Goal: Transaction & Acquisition: Purchase product/service

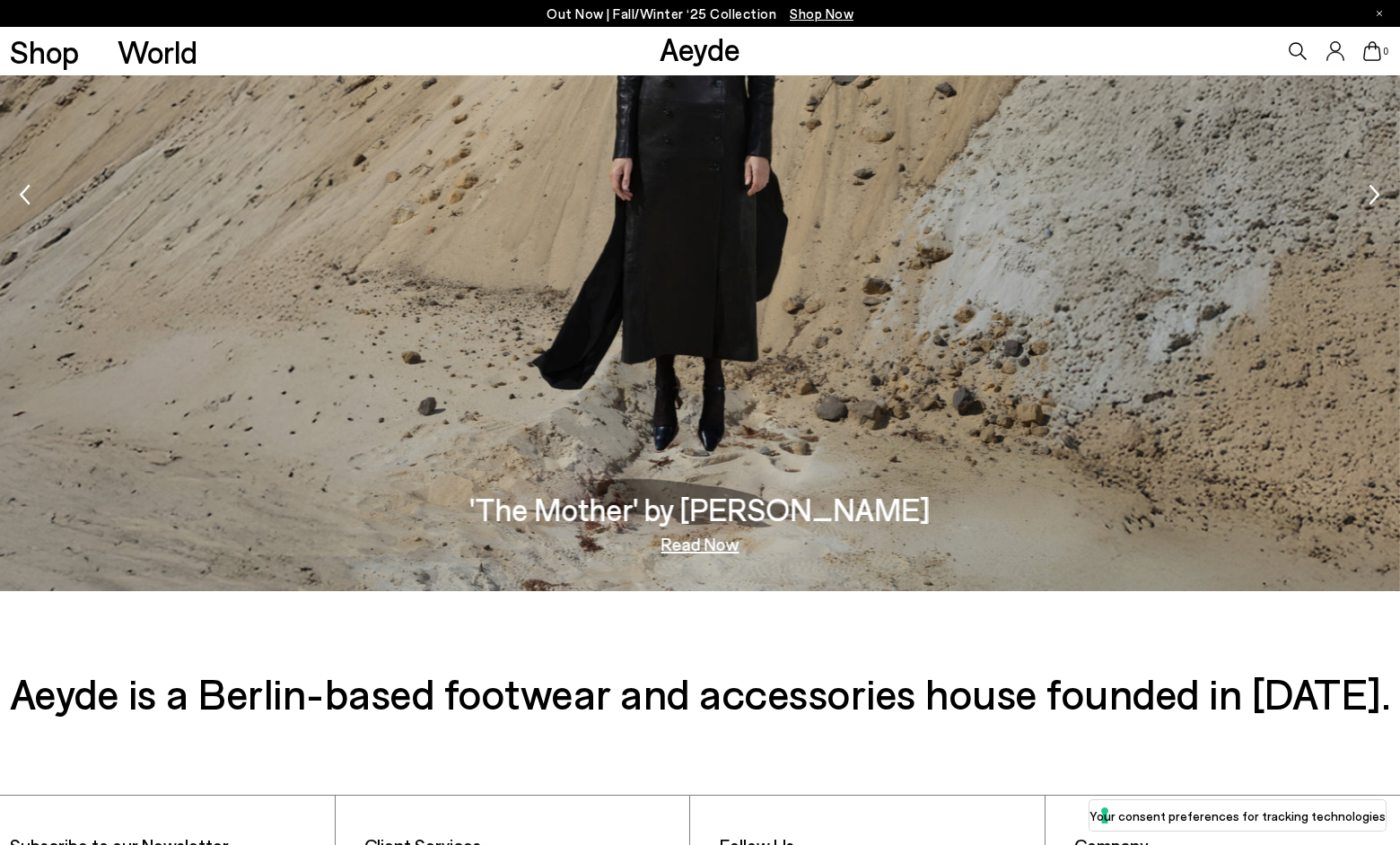
scroll to position [3499, 0]
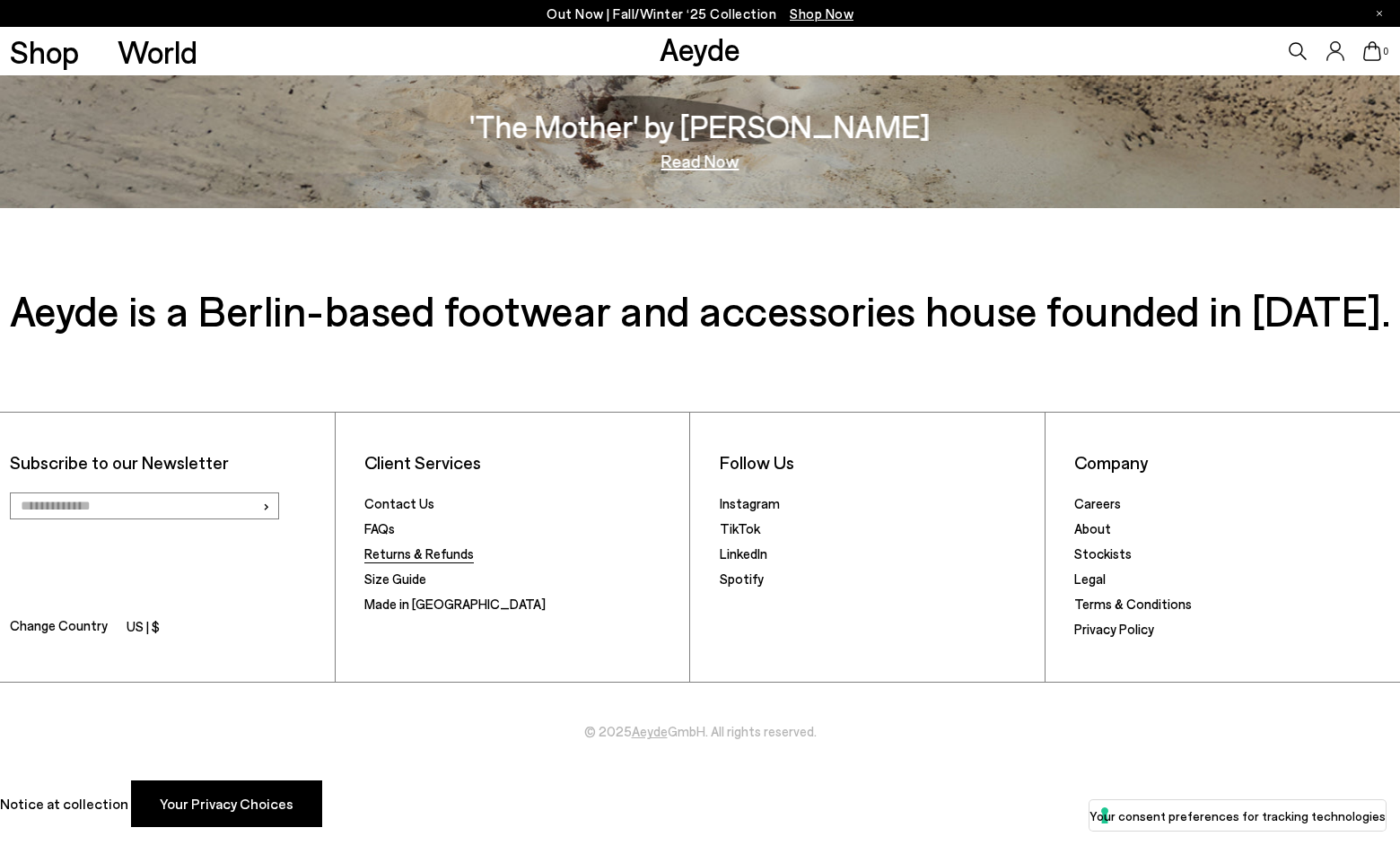
click at [430, 557] on link "Returns & Refunds" at bounding box center [419, 553] width 109 height 16
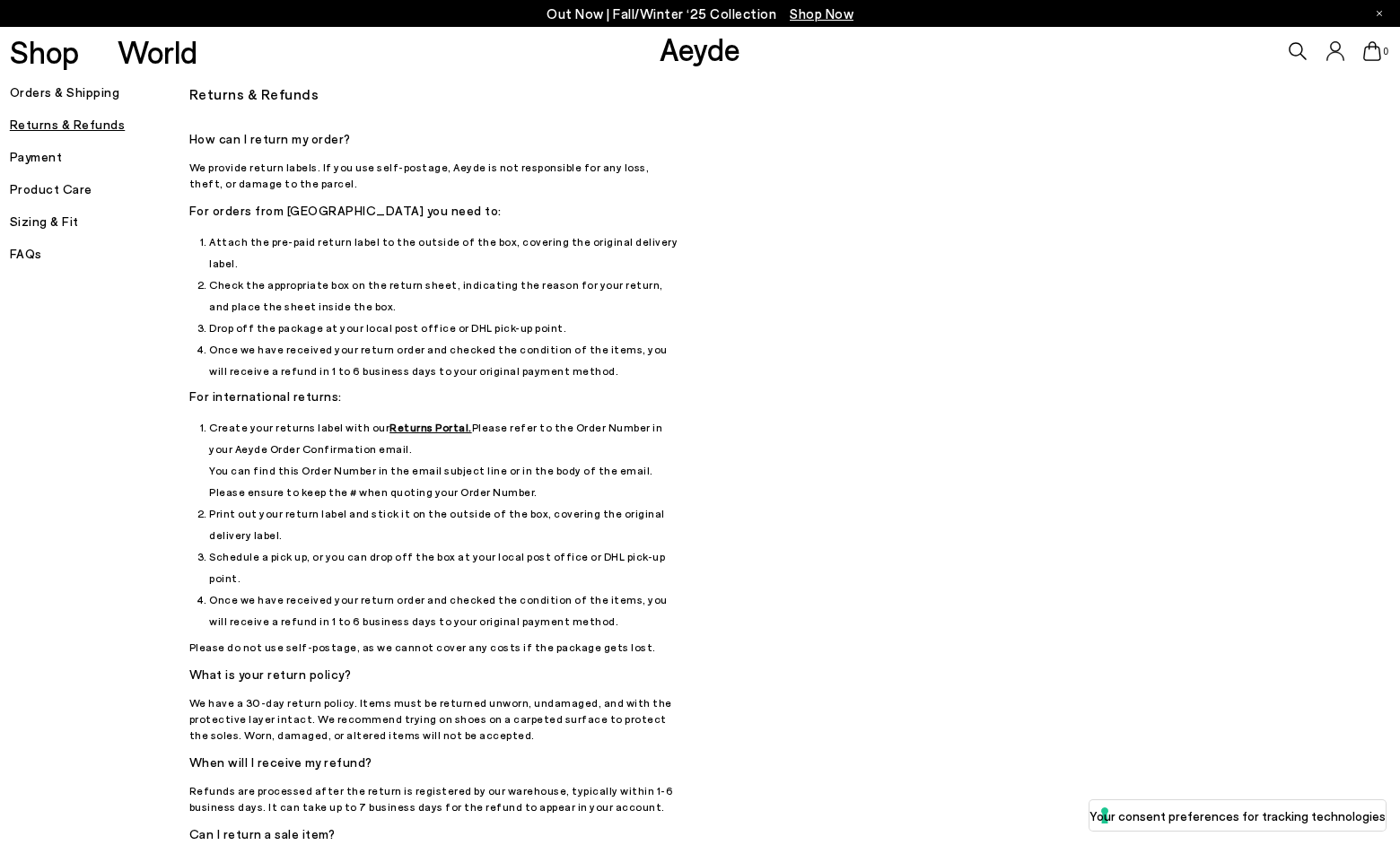
click at [418, 421] on u "Returns Portal." at bounding box center [430, 428] width 83 height 13
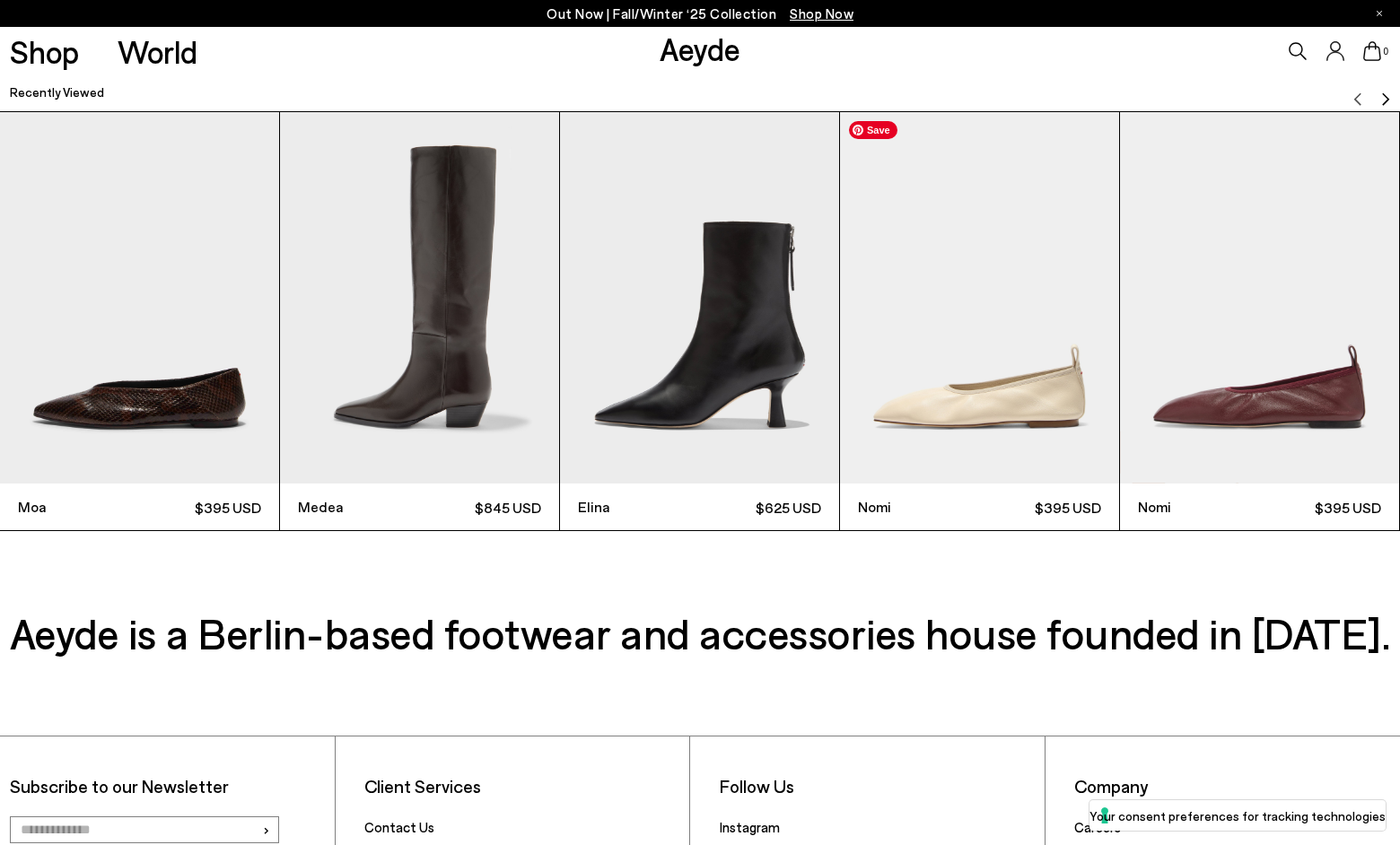
scroll to position [5704, 0]
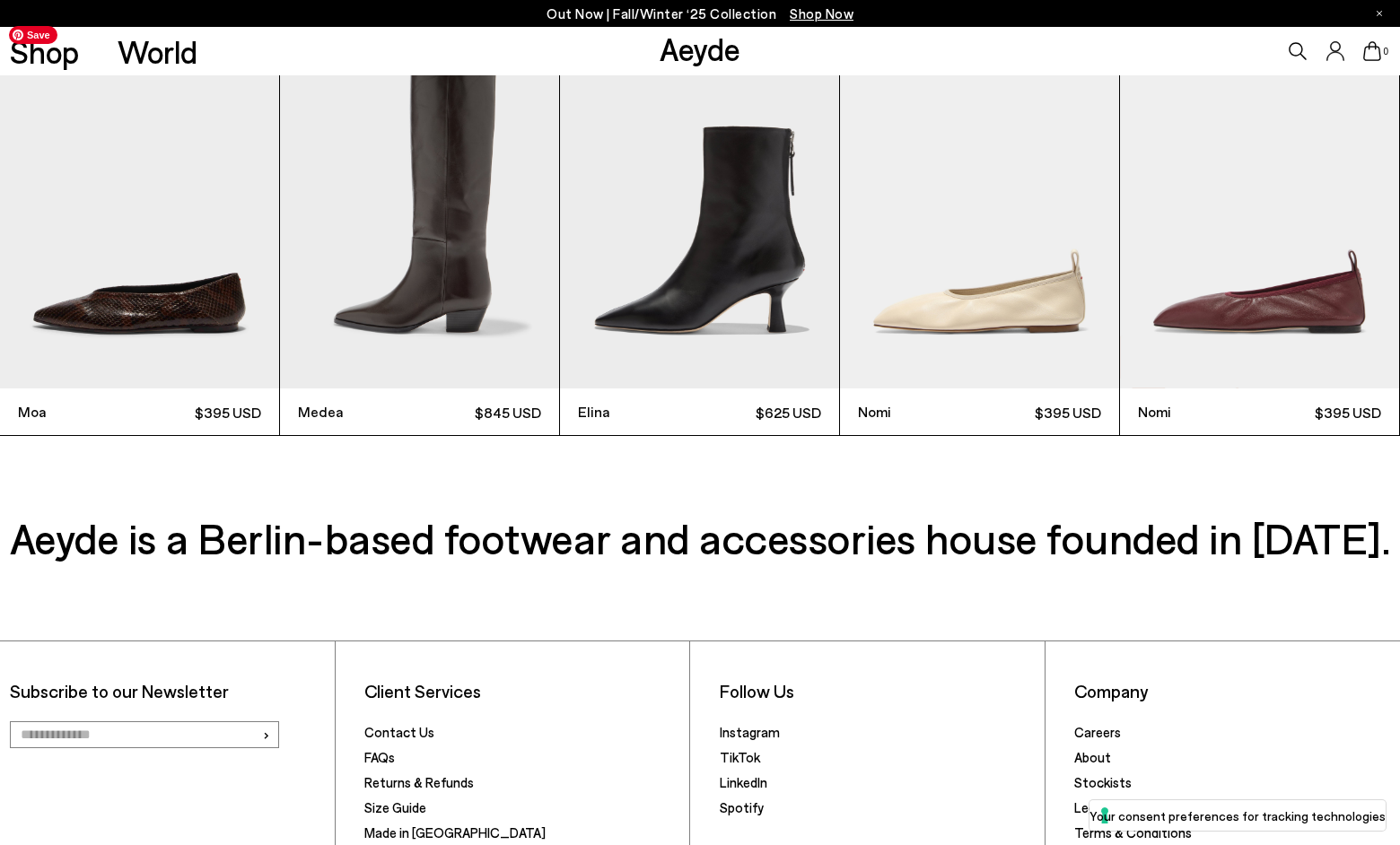
click at [201, 294] on img "1 / 9" at bounding box center [139, 202] width 279 height 372
click at [166, 339] on img "1 / 9" at bounding box center [139, 202] width 279 height 372
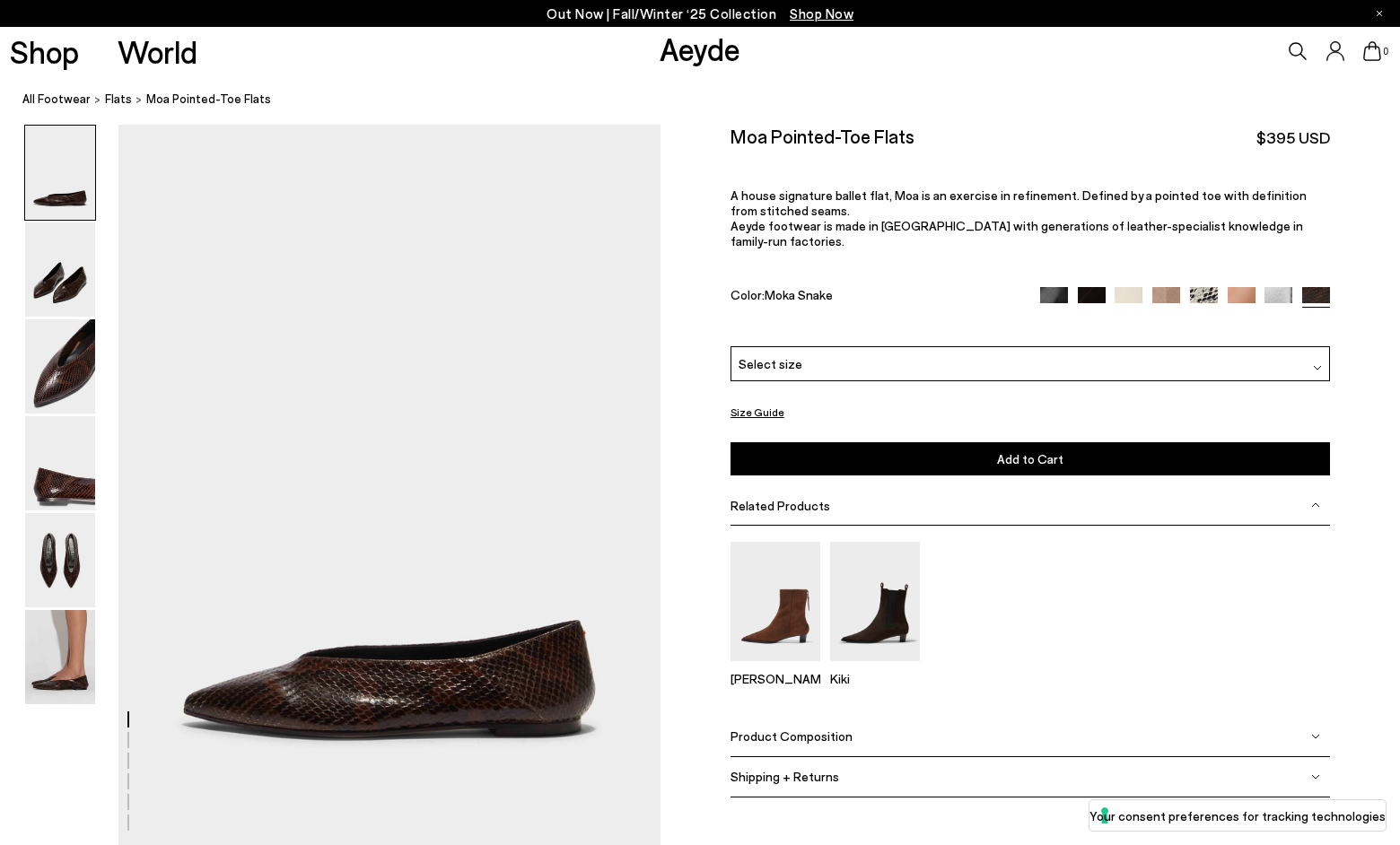
click at [980, 354] on div "Select size" at bounding box center [1030, 364] width 599 height 35
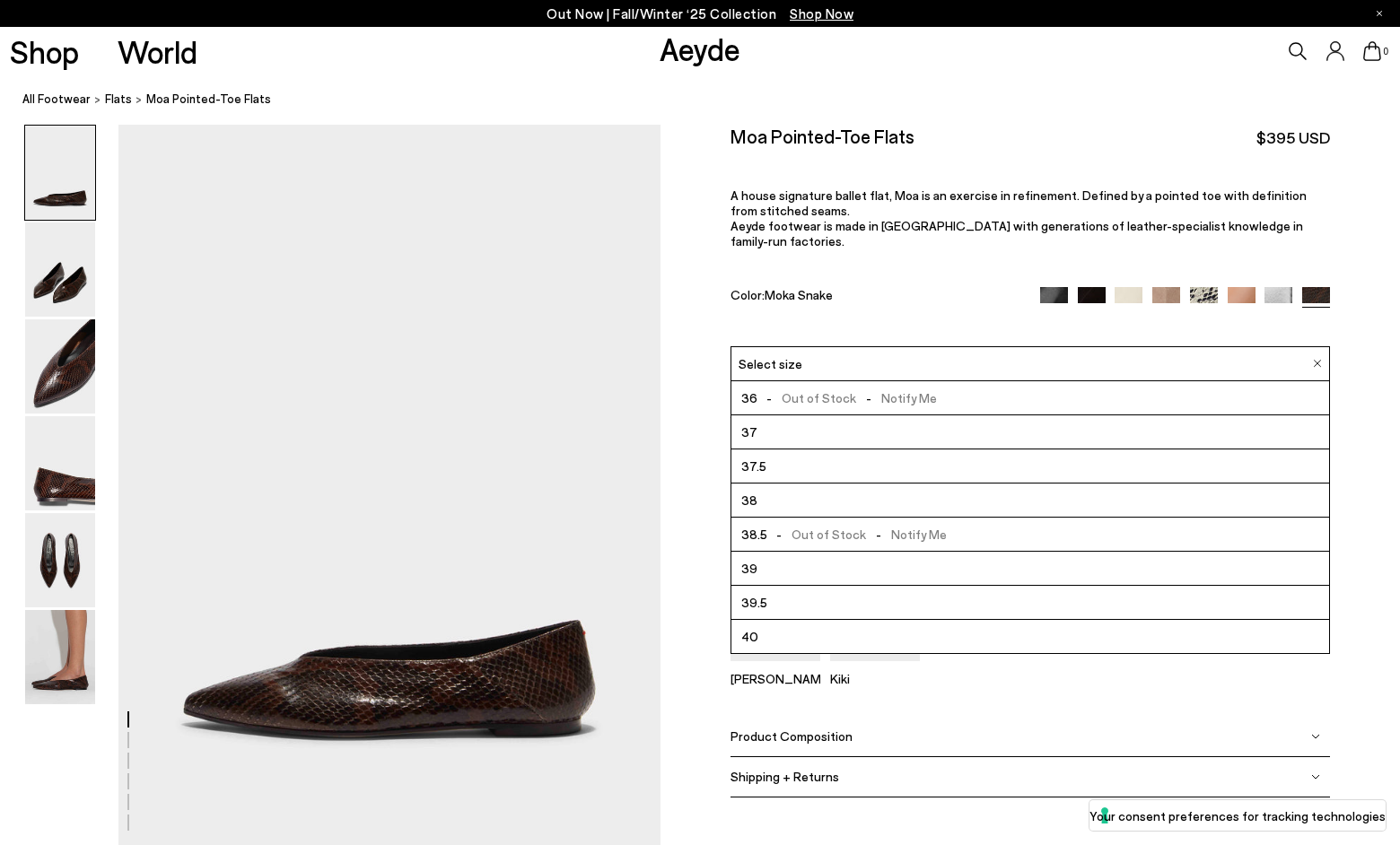
click at [867, 588] on li "39.5" at bounding box center [1030, 602] width 597 height 34
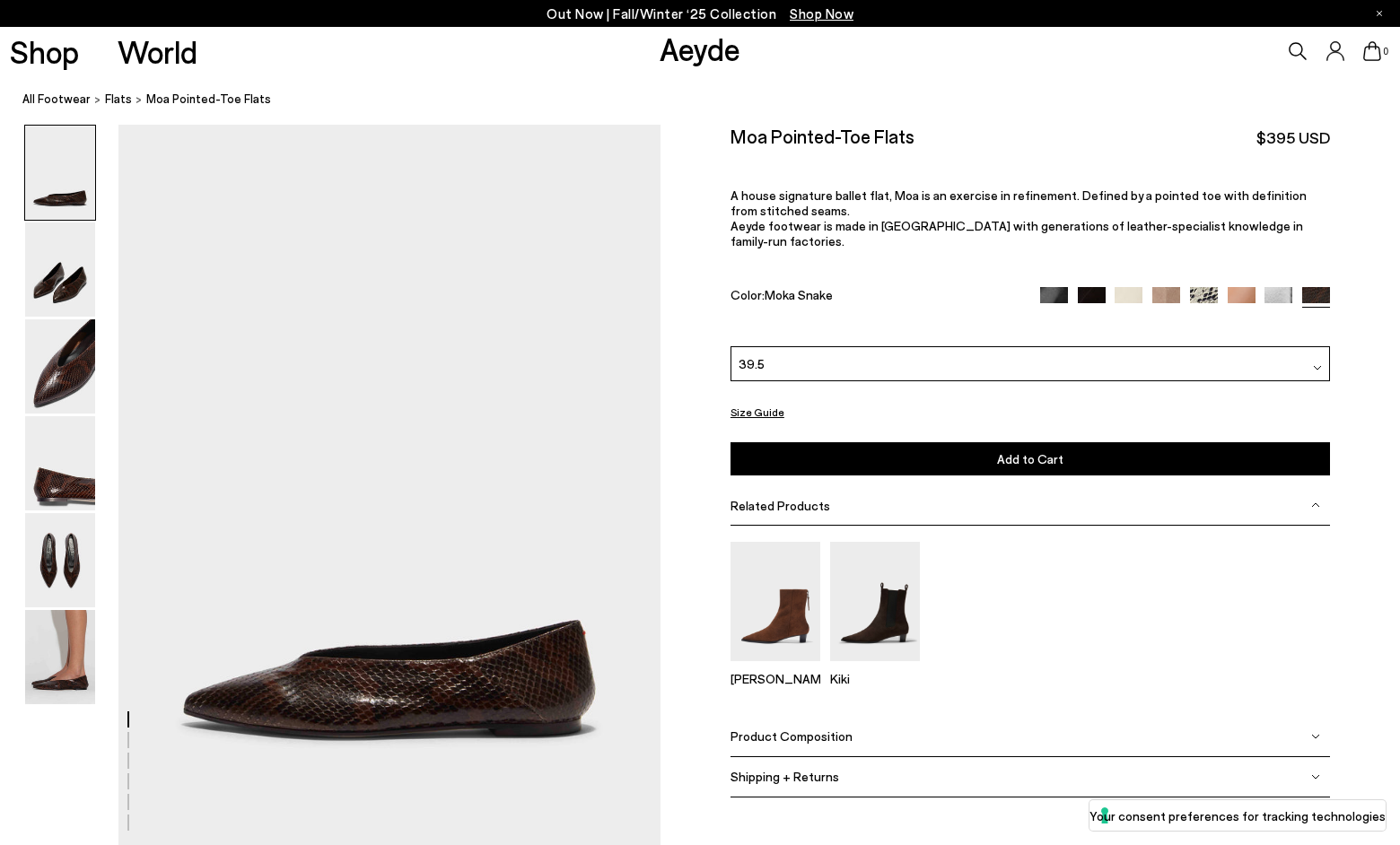
click at [883, 442] on button "Add to Cart Select a Size First" at bounding box center [1030, 459] width 599 height 33
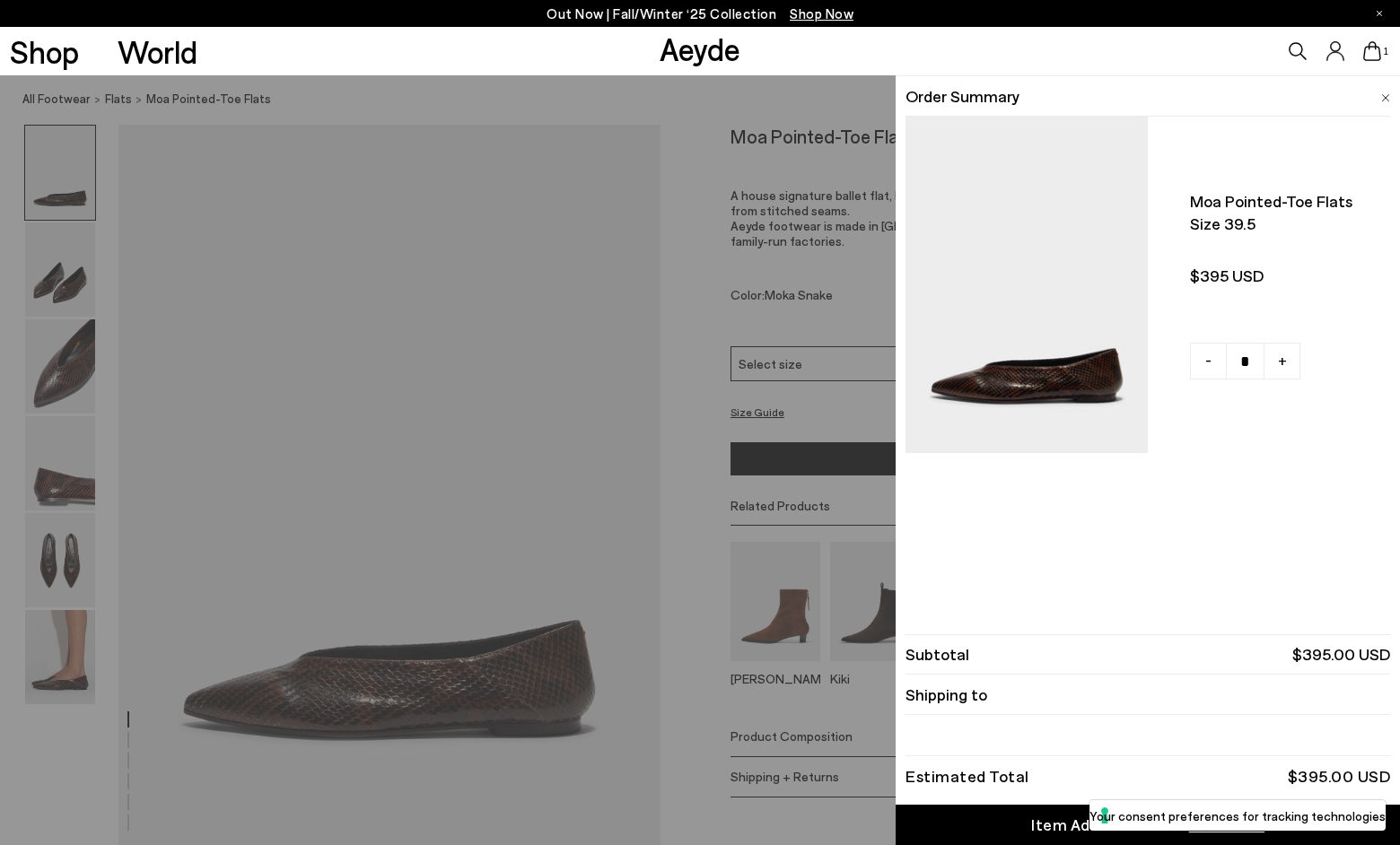
click at [1060, 823] on div "Item Added to Cart" at bounding box center [1104, 825] width 148 height 22
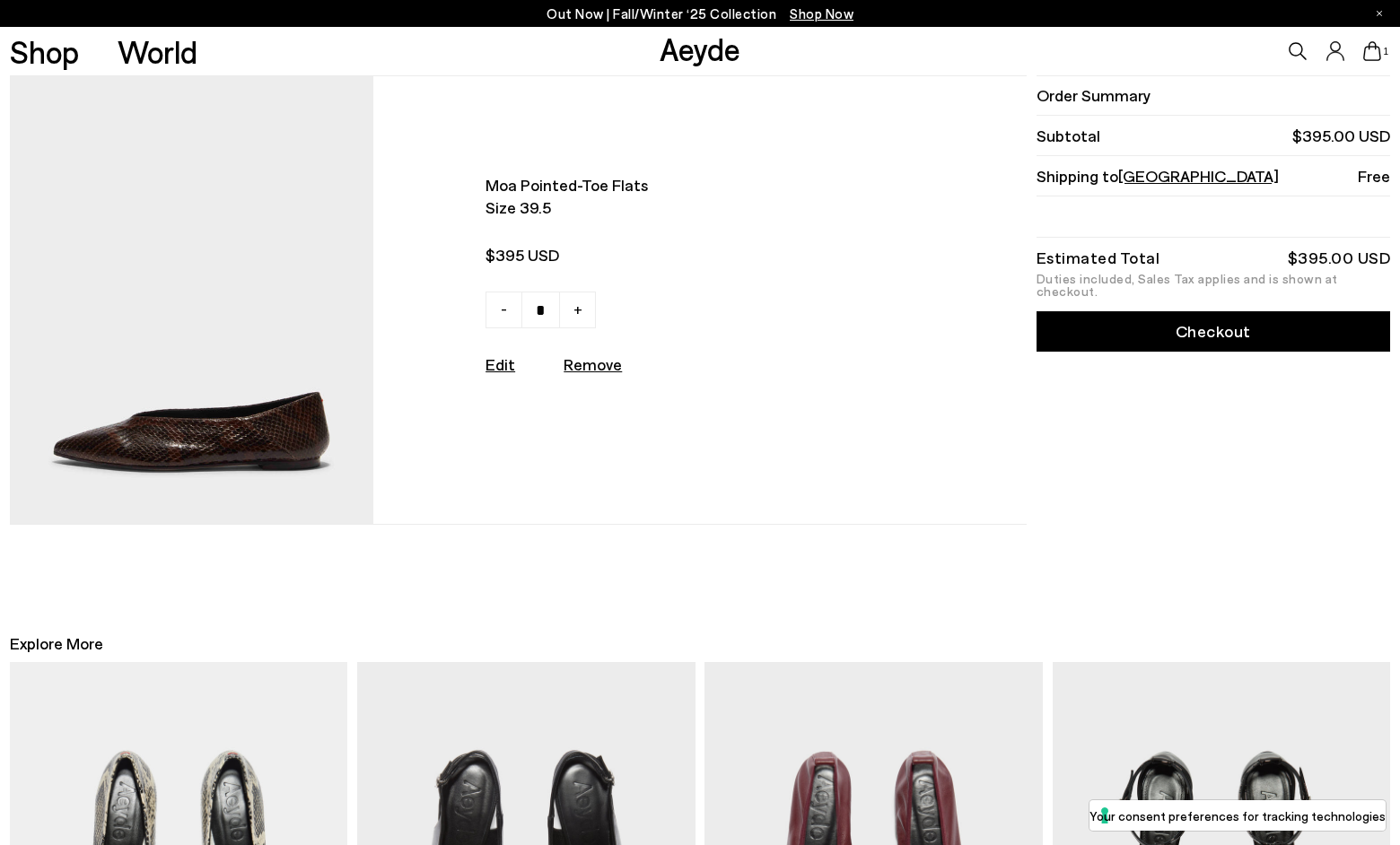
click at [1216, 326] on link "Checkout" at bounding box center [1214, 332] width 354 height 41
